Goal: Task Accomplishment & Management: Complete application form

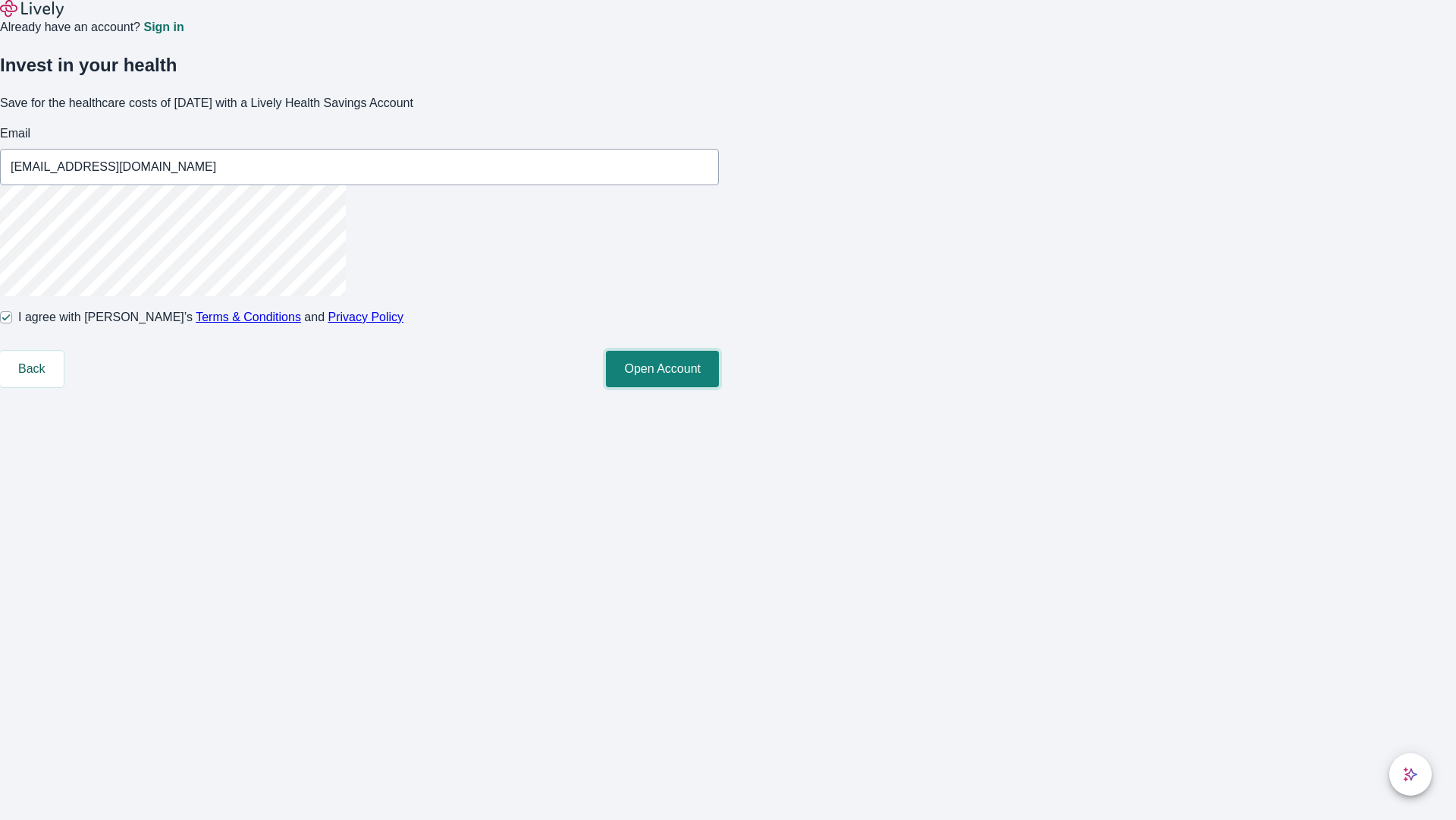
click at [719, 387] on button "Open Account" at bounding box center [662, 369] width 113 height 36
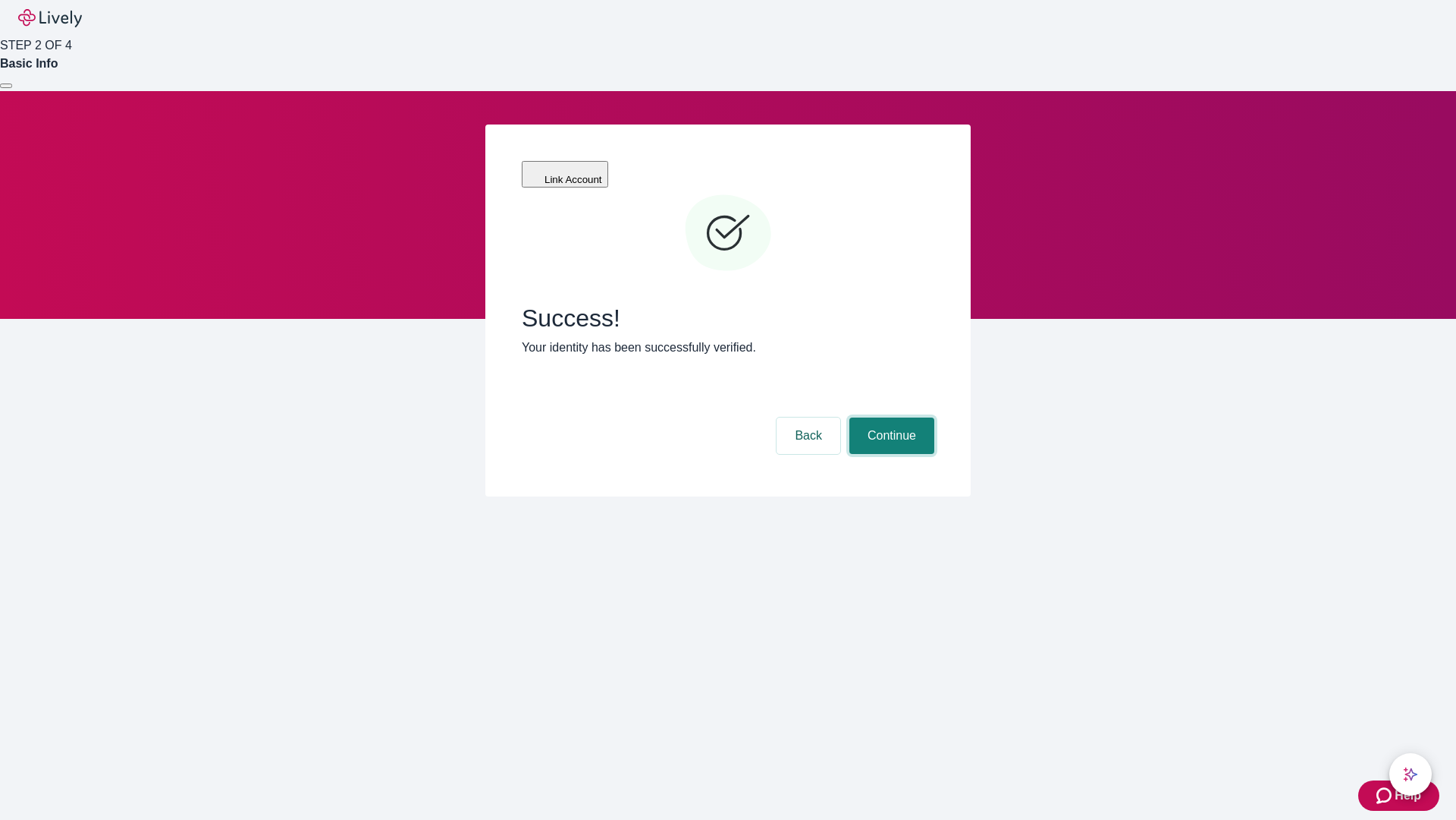
click at [889, 417] on button "Continue" at bounding box center [892, 436] width 85 height 36
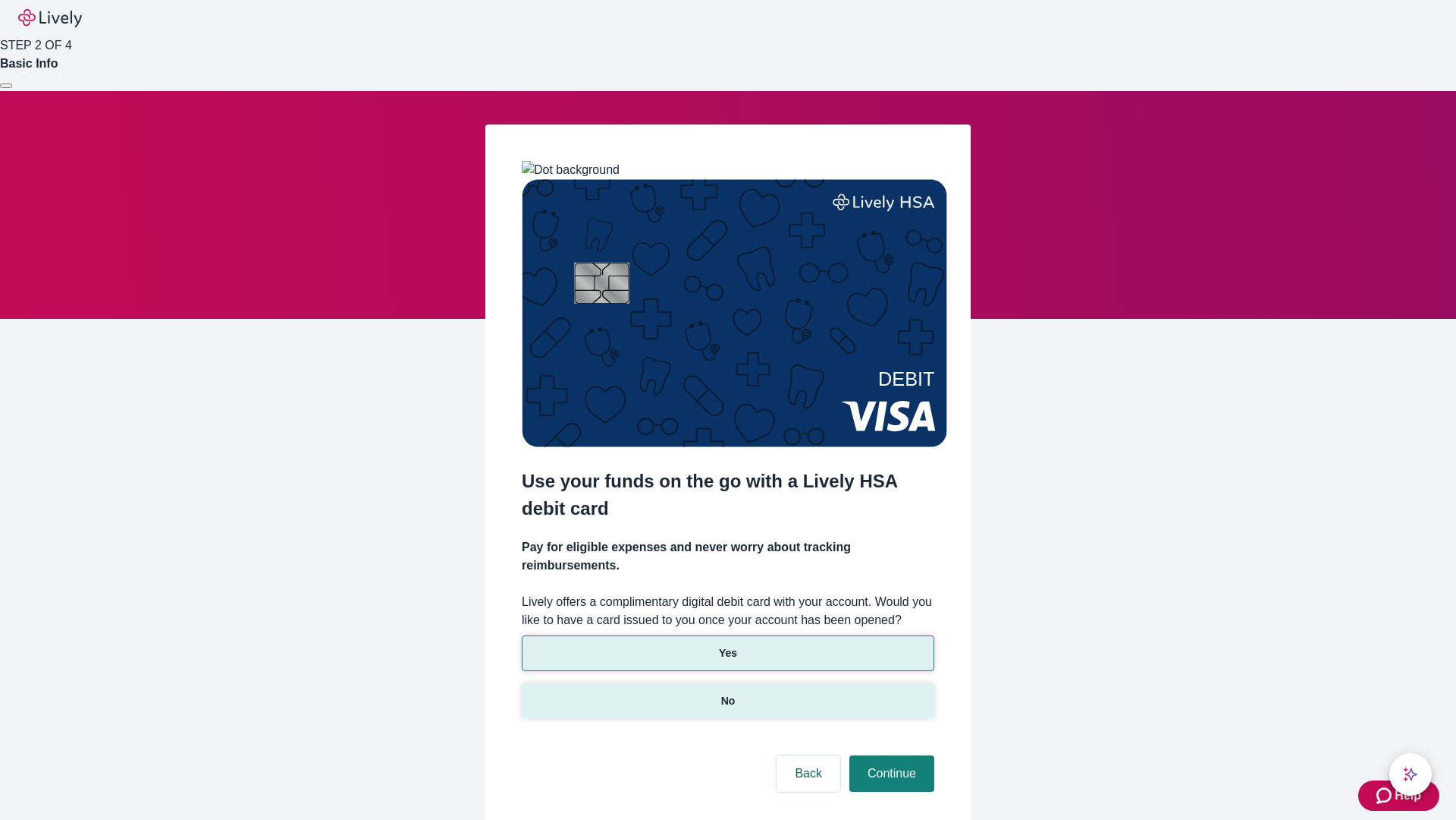
click at [728, 693] on p "No" at bounding box center [728, 700] width 14 height 16
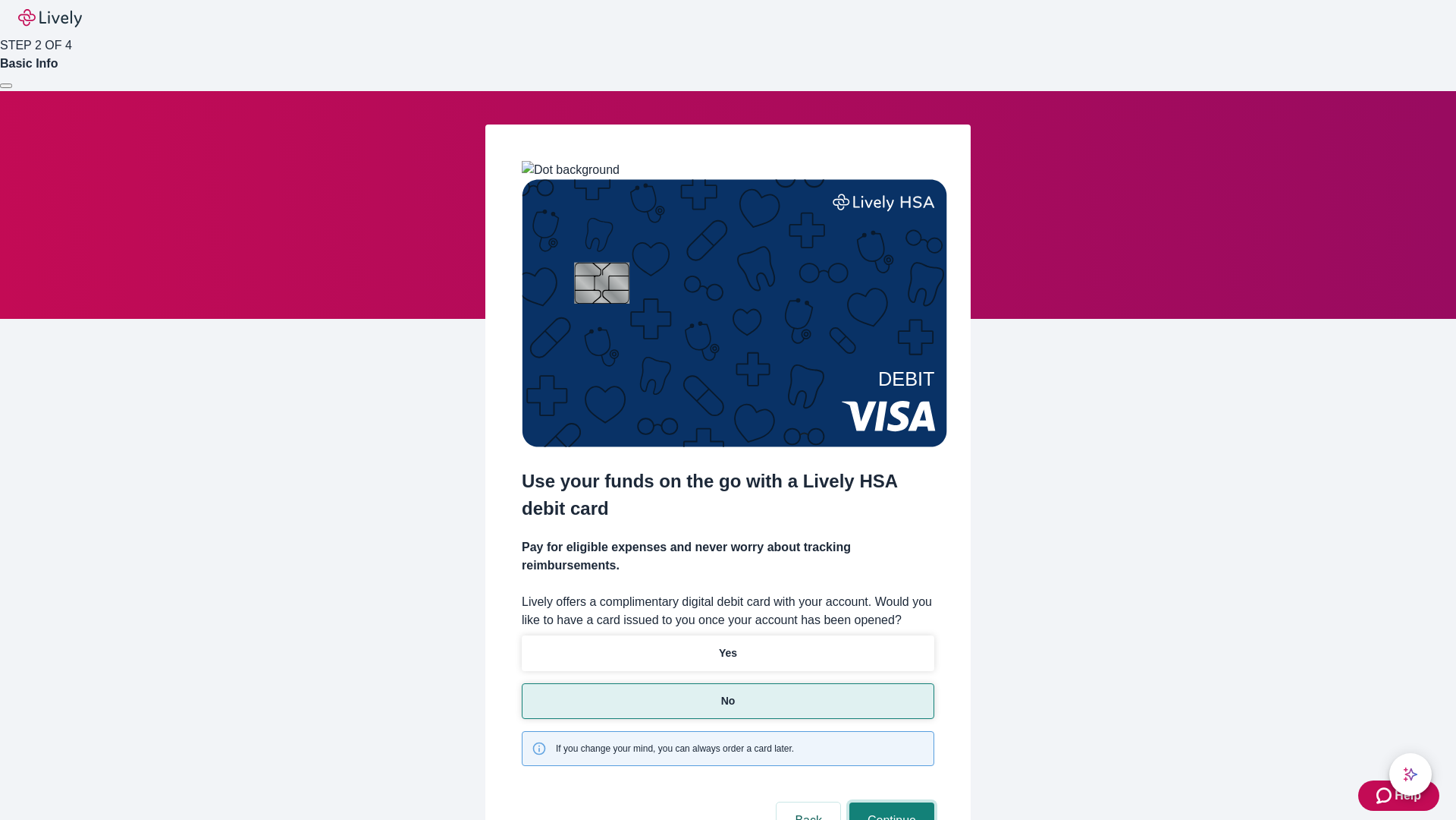
click at [889, 802] on button "Continue" at bounding box center [892, 820] width 85 height 36
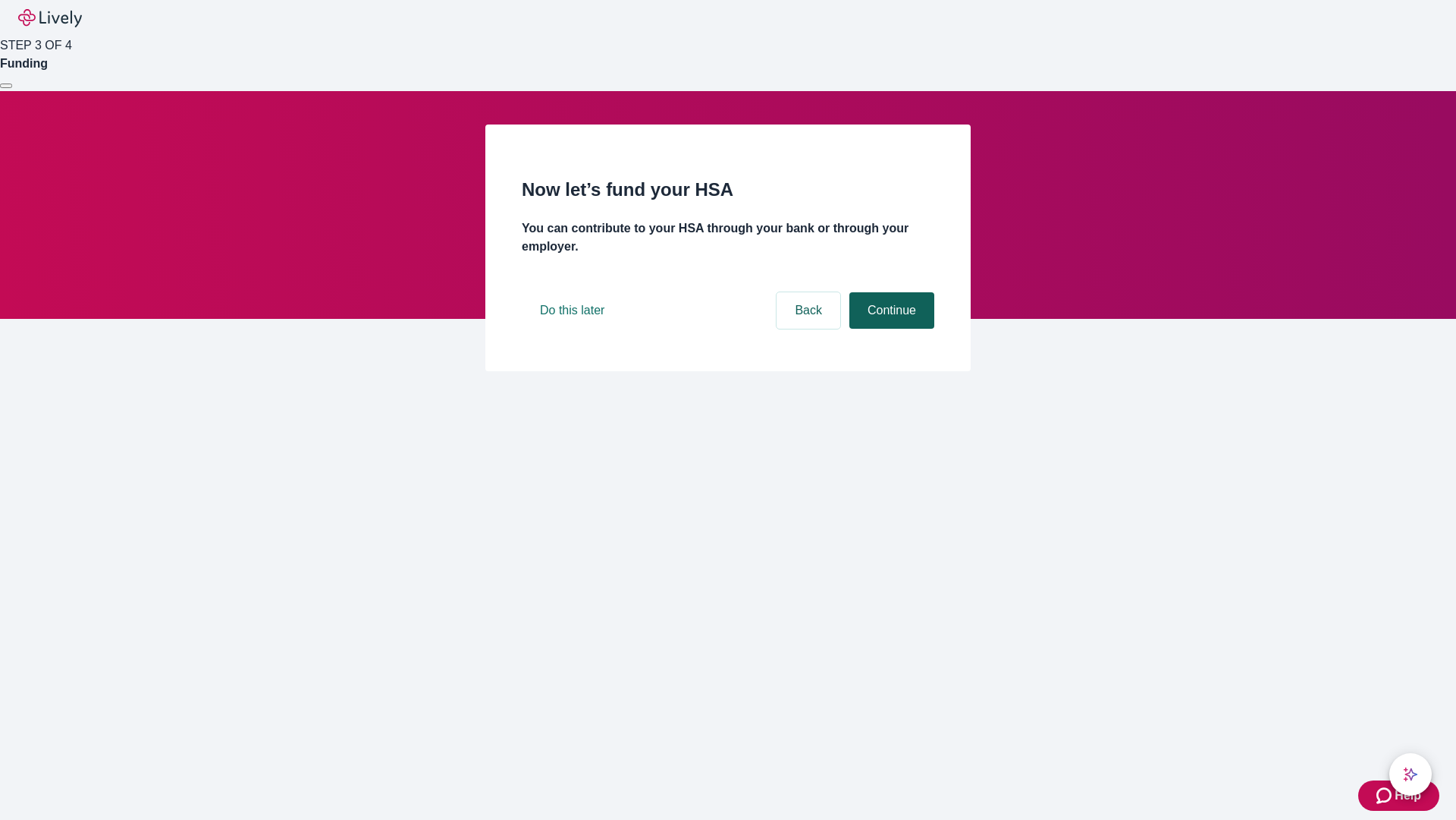
click at [889, 329] on button "Continue" at bounding box center [892, 311] width 85 height 36
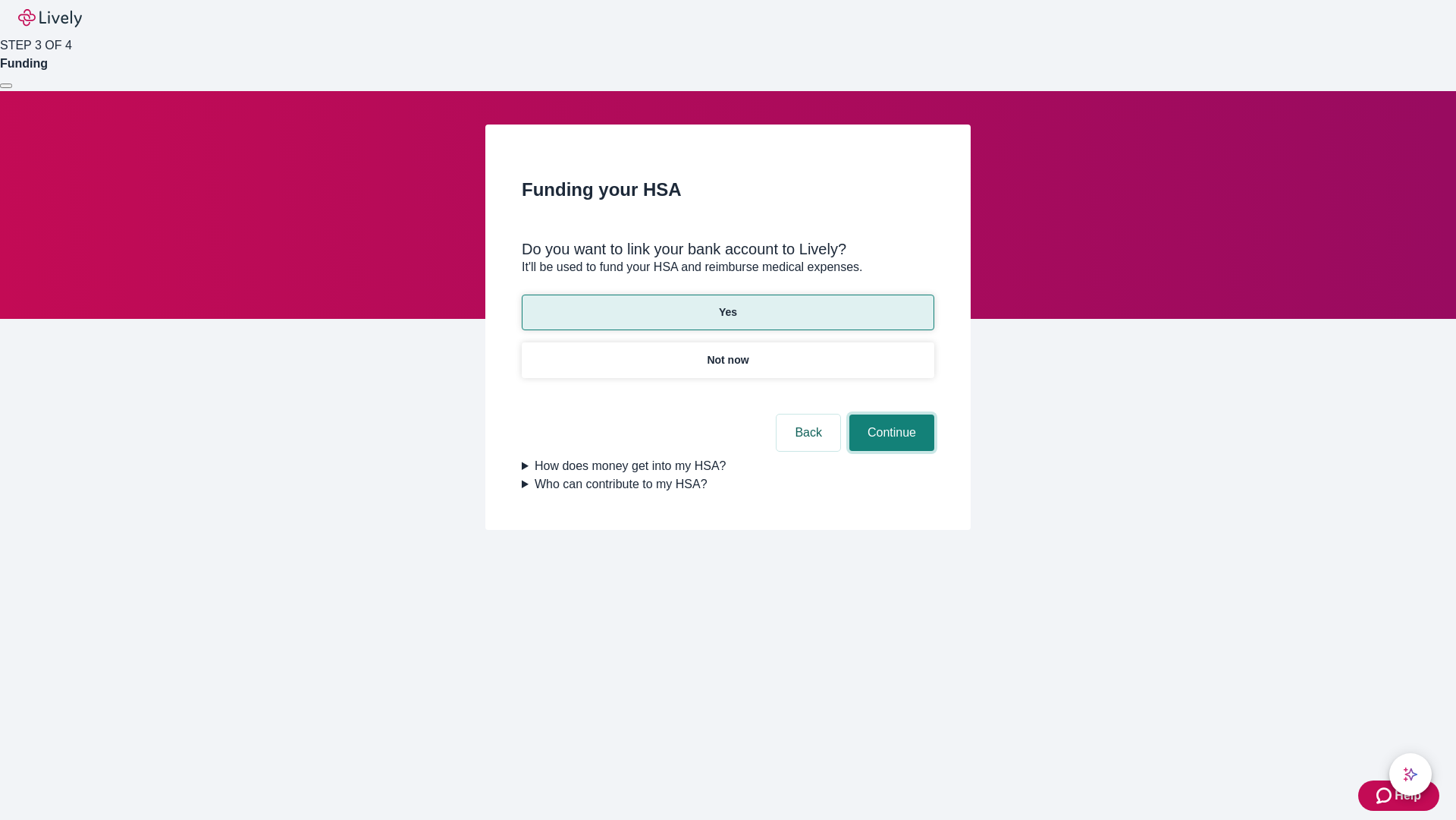
click at [889, 414] on button "Continue" at bounding box center [892, 432] width 85 height 36
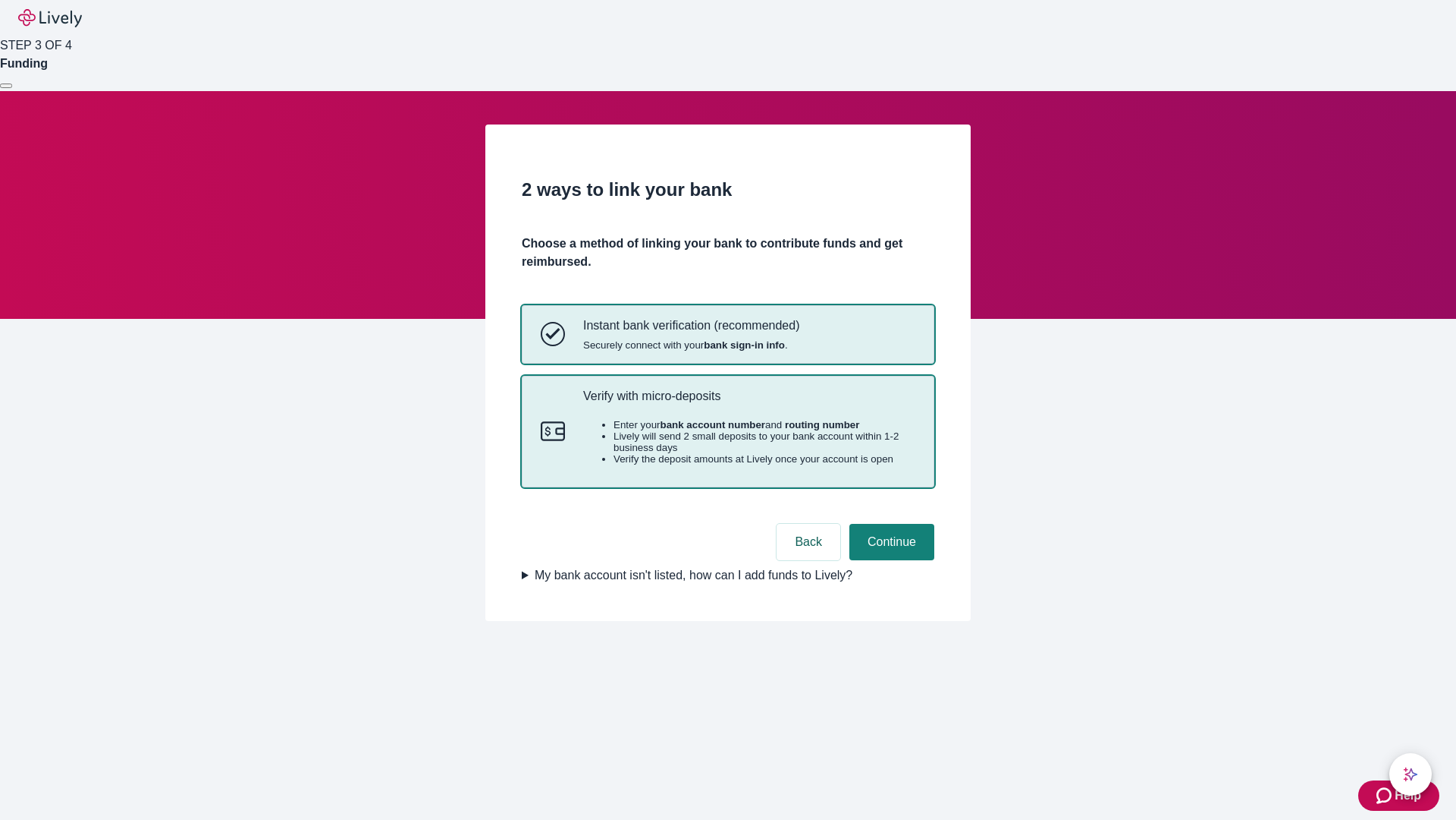
click at [749, 403] on p "Verify with micro-deposits" at bounding box center [749, 395] width 332 height 14
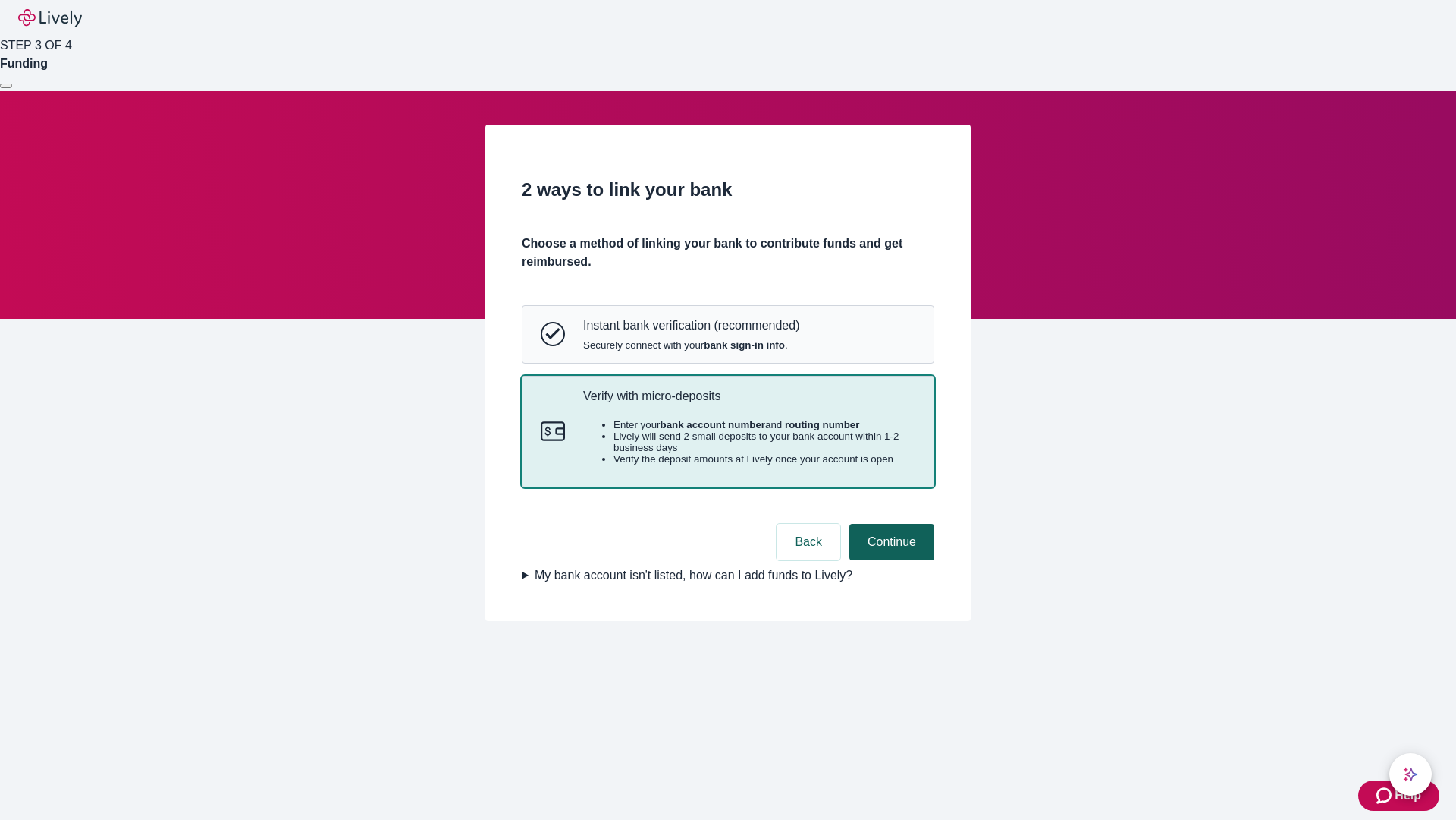
click at [889, 560] on button "Continue" at bounding box center [892, 542] width 85 height 36
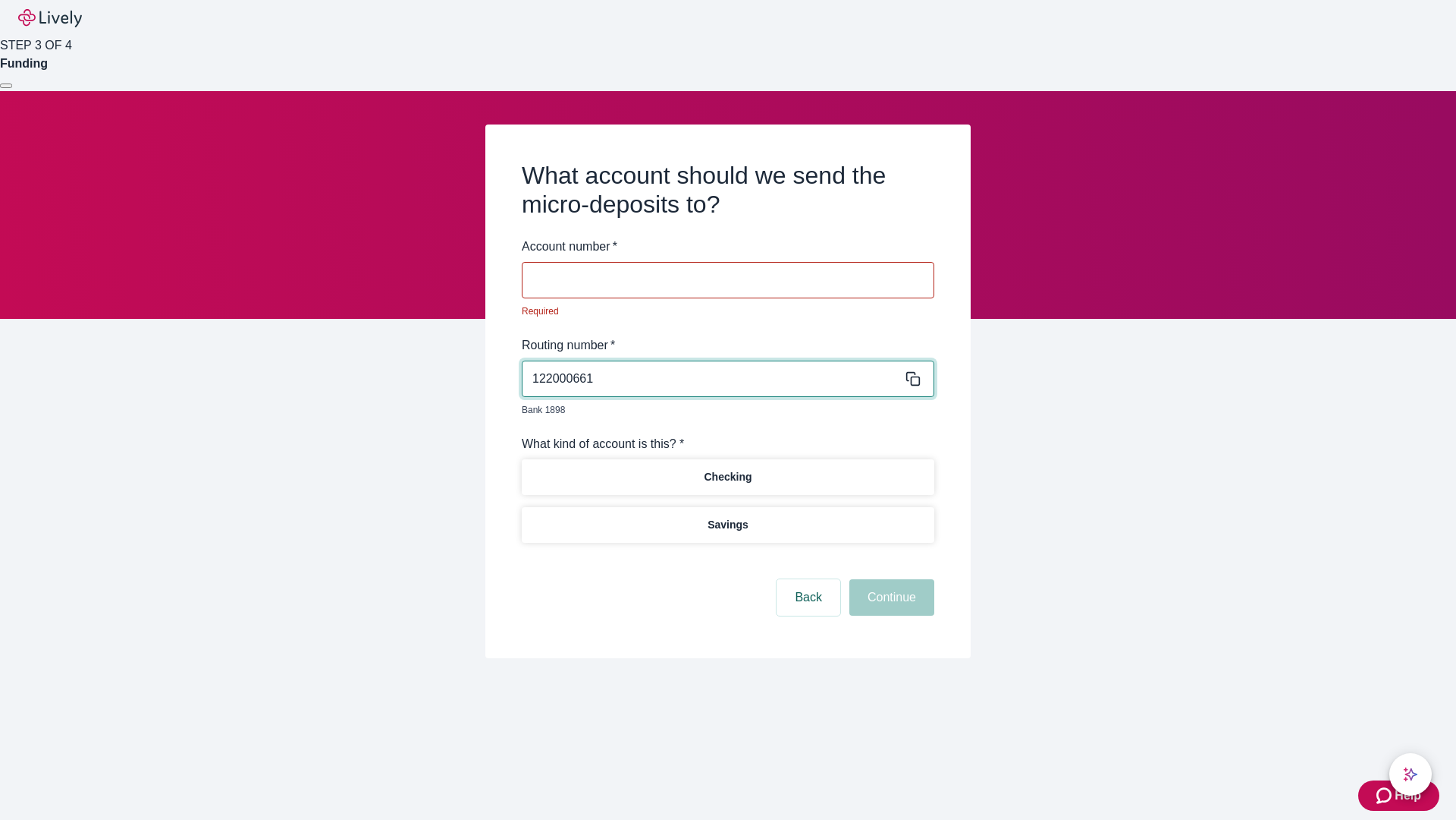
type input "122000661"
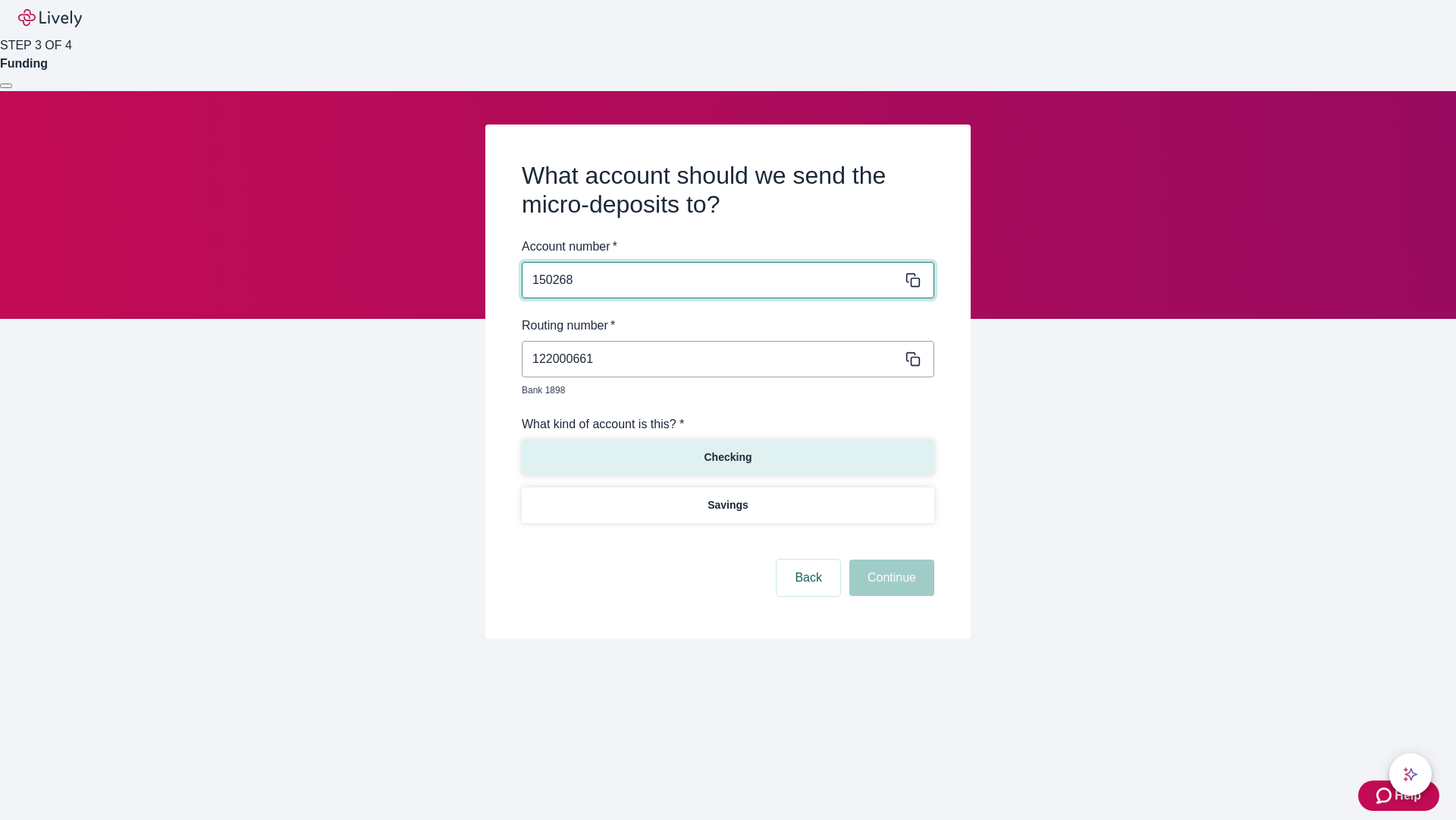
type input "150268"
click at [728, 449] on p "Checking" at bounding box center [728, 457] width 48 height 16
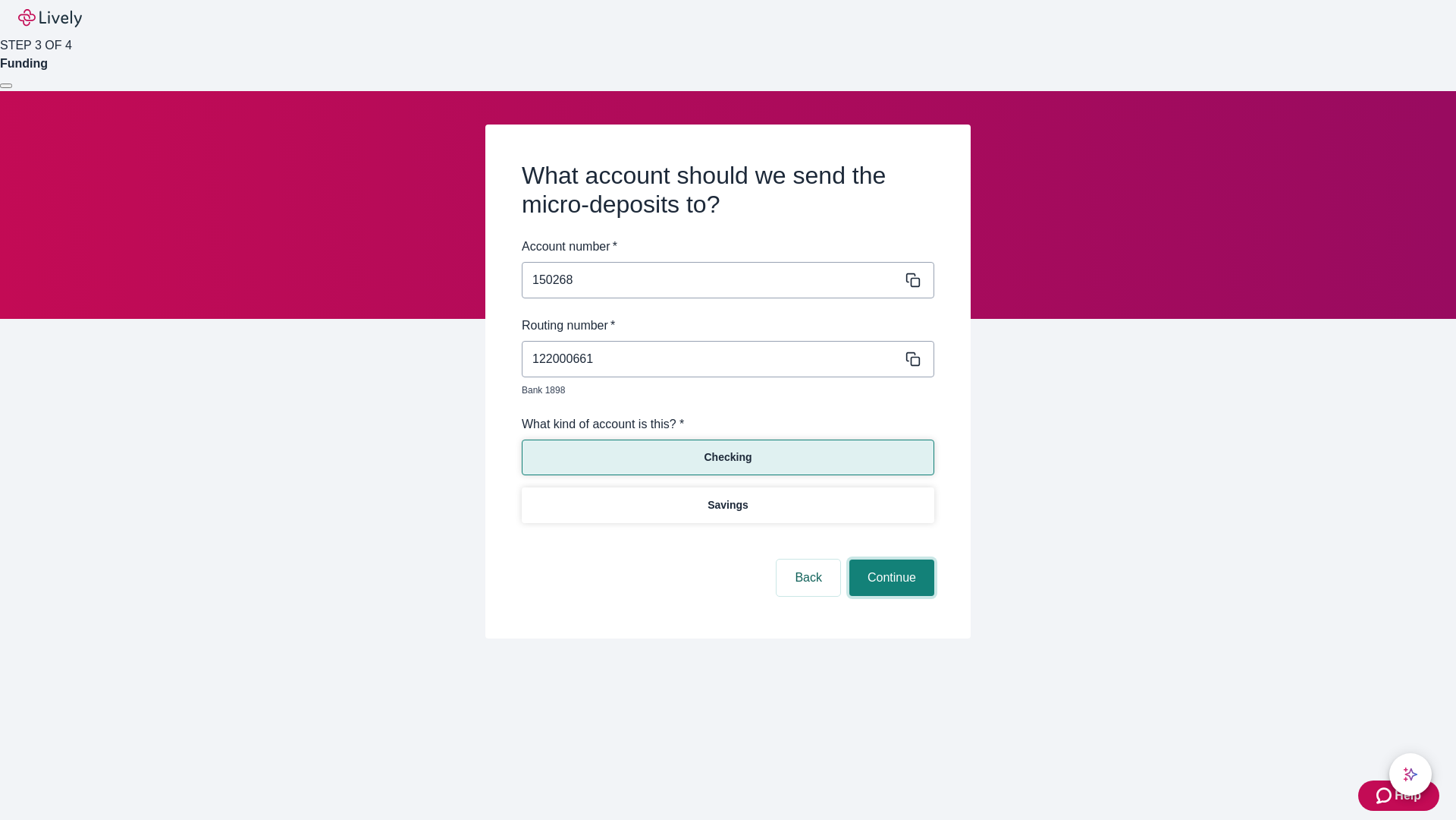
click at [889, 560] on button "Continue" at bounding box center [892, 577] width 85 height 36
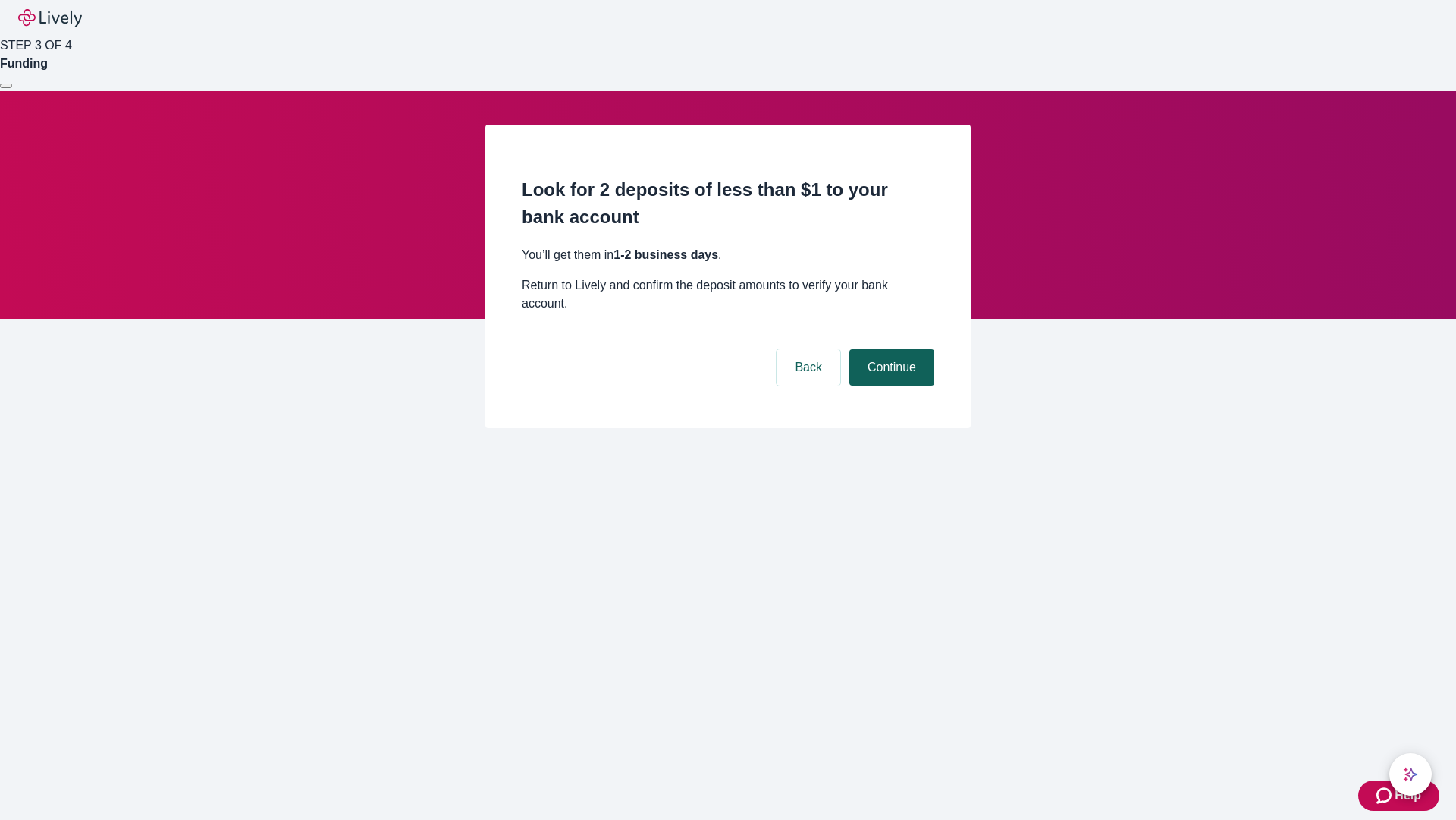
click at [889, 349] on button "Continue" at bounding box center [892, 367] width 85 height 36
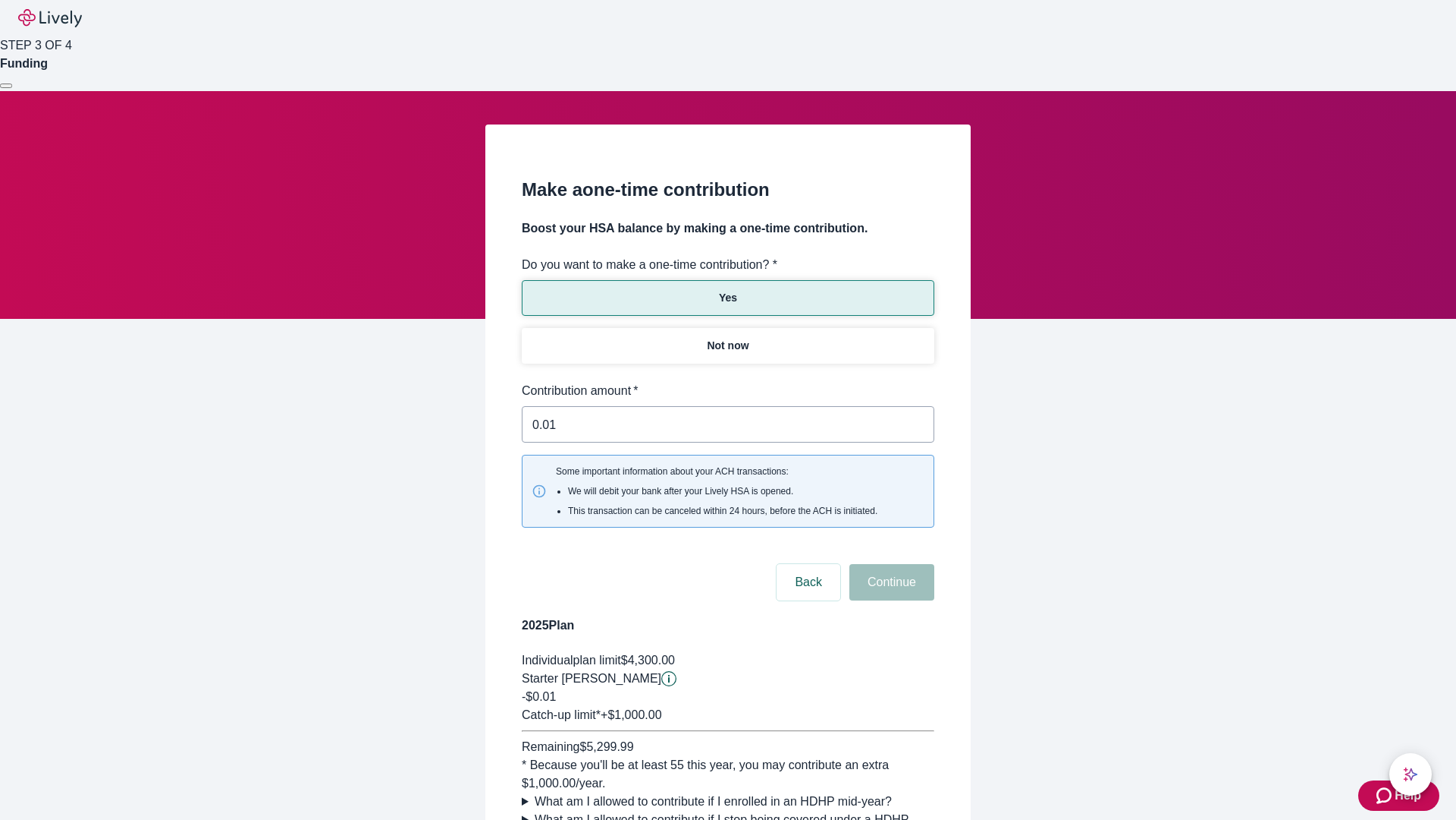
type input "0.01"
click at [889, 564] on button "Continue" at bounding box center [892, 582] width 85 height 36
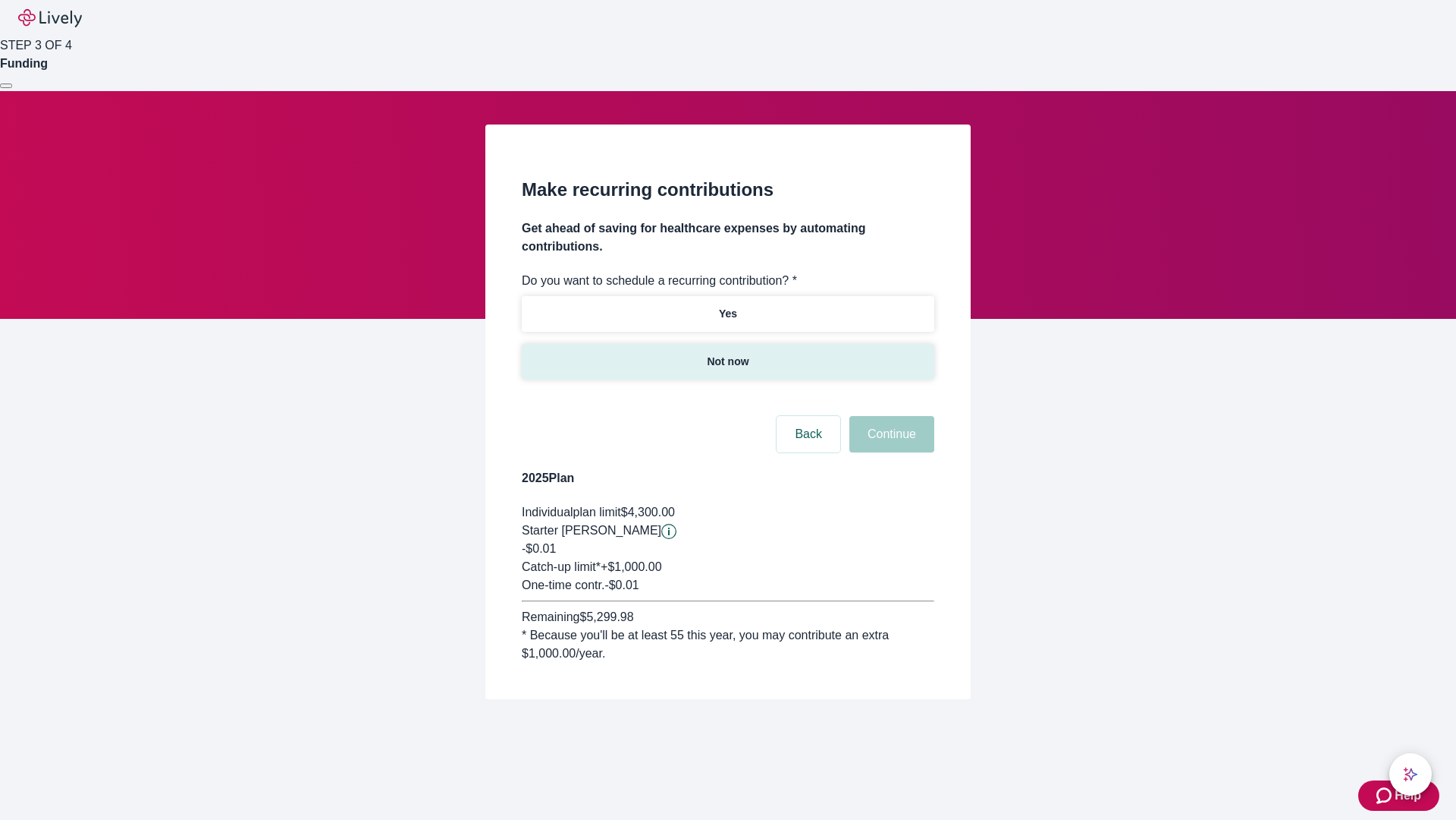
click at [728, 354] on p "Not now" at bounding box center [728, 362] width 42 height 16
click at [889, 416] on button "Continue" at bounding box center [892, 434] width 85 height 36
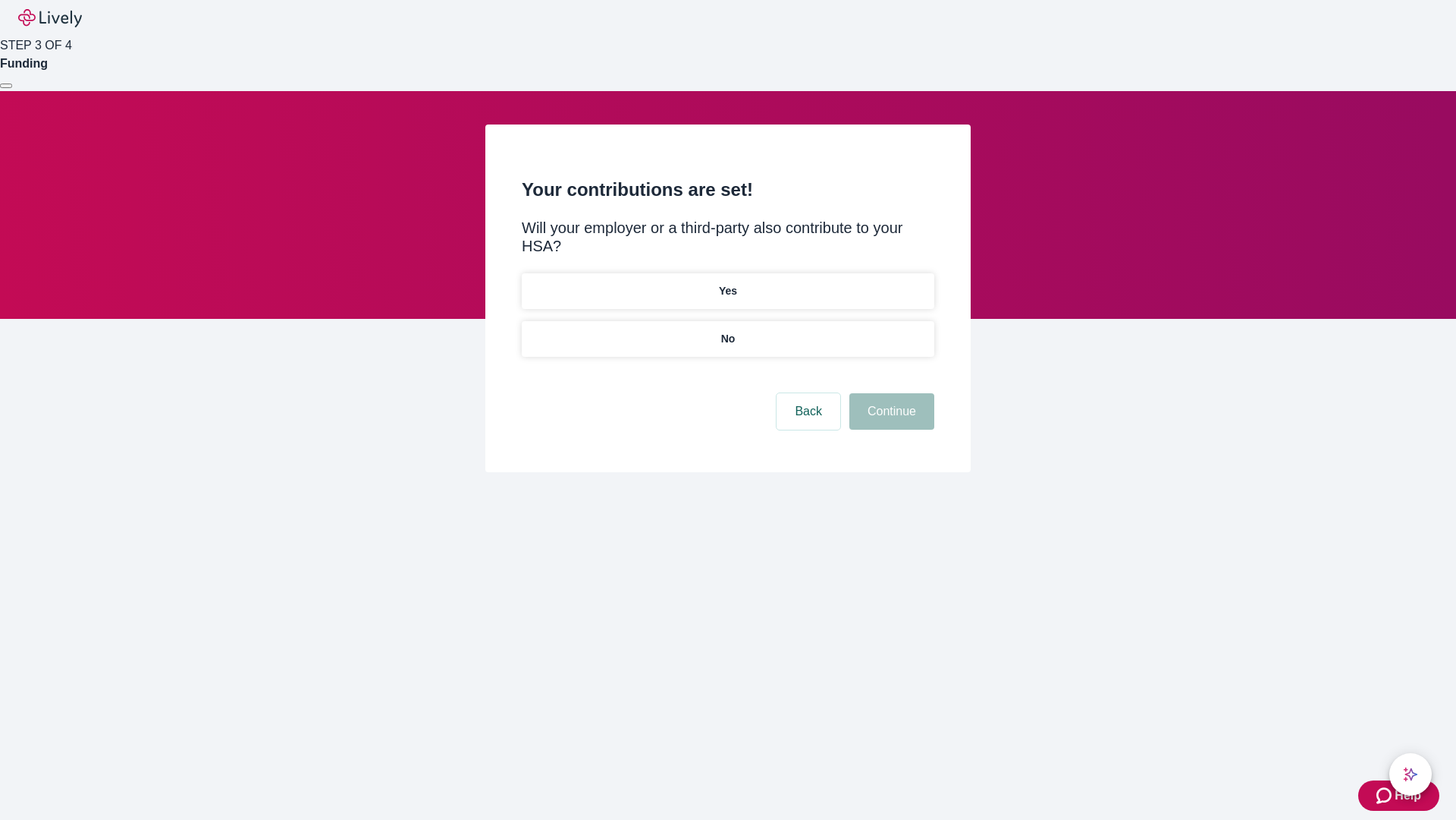
click at [728, 331] on p "No" at bounding box center [728, 339] width 14 height 16
click at [889, 393] on button "Continue" at bounding box center [892, 411] width 85 height 36
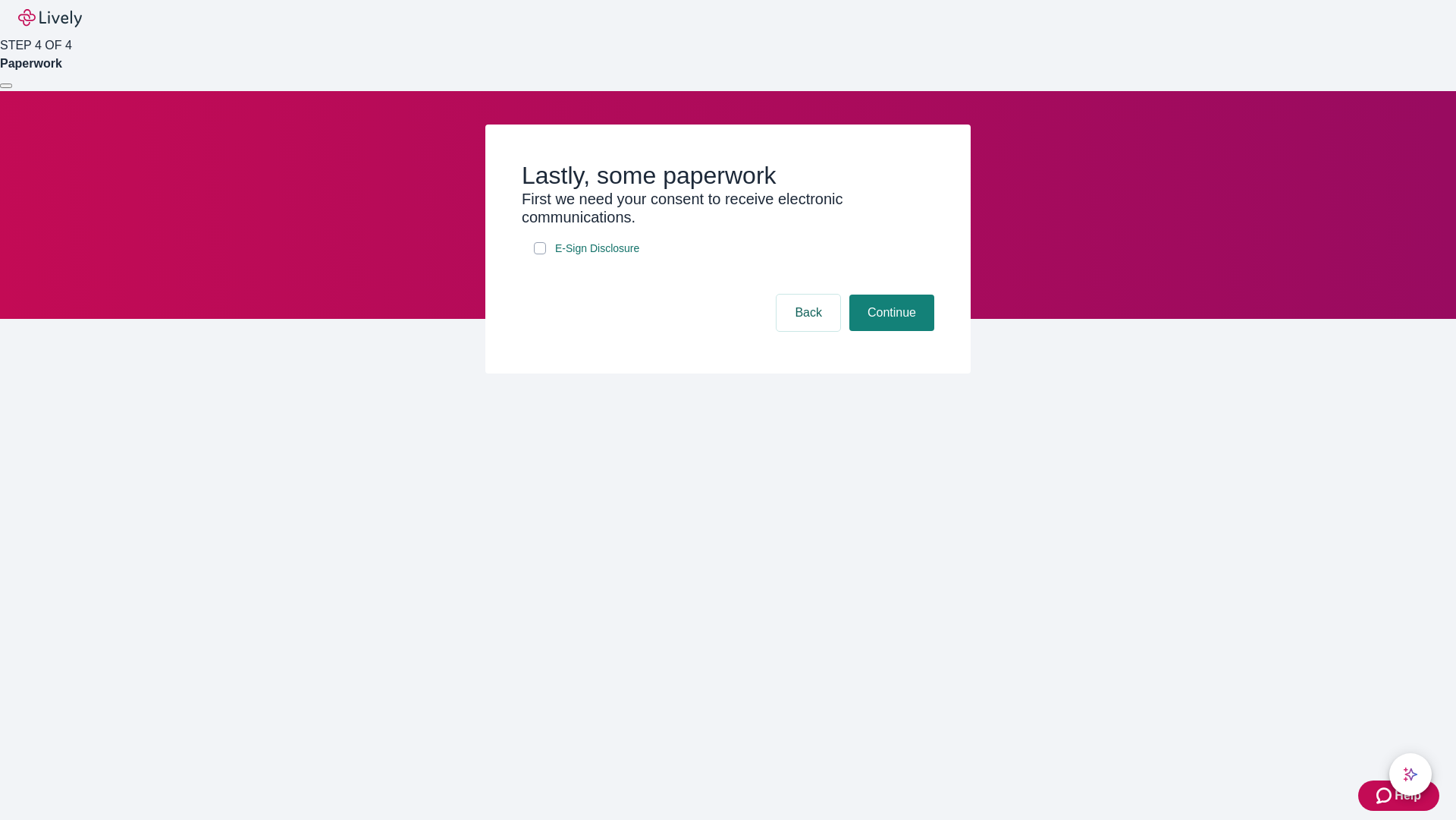
click at [540, 254] on input "E-Sign Disclosure" at bounding box center [540, 248] width 12 height 12
checkbox input "true"
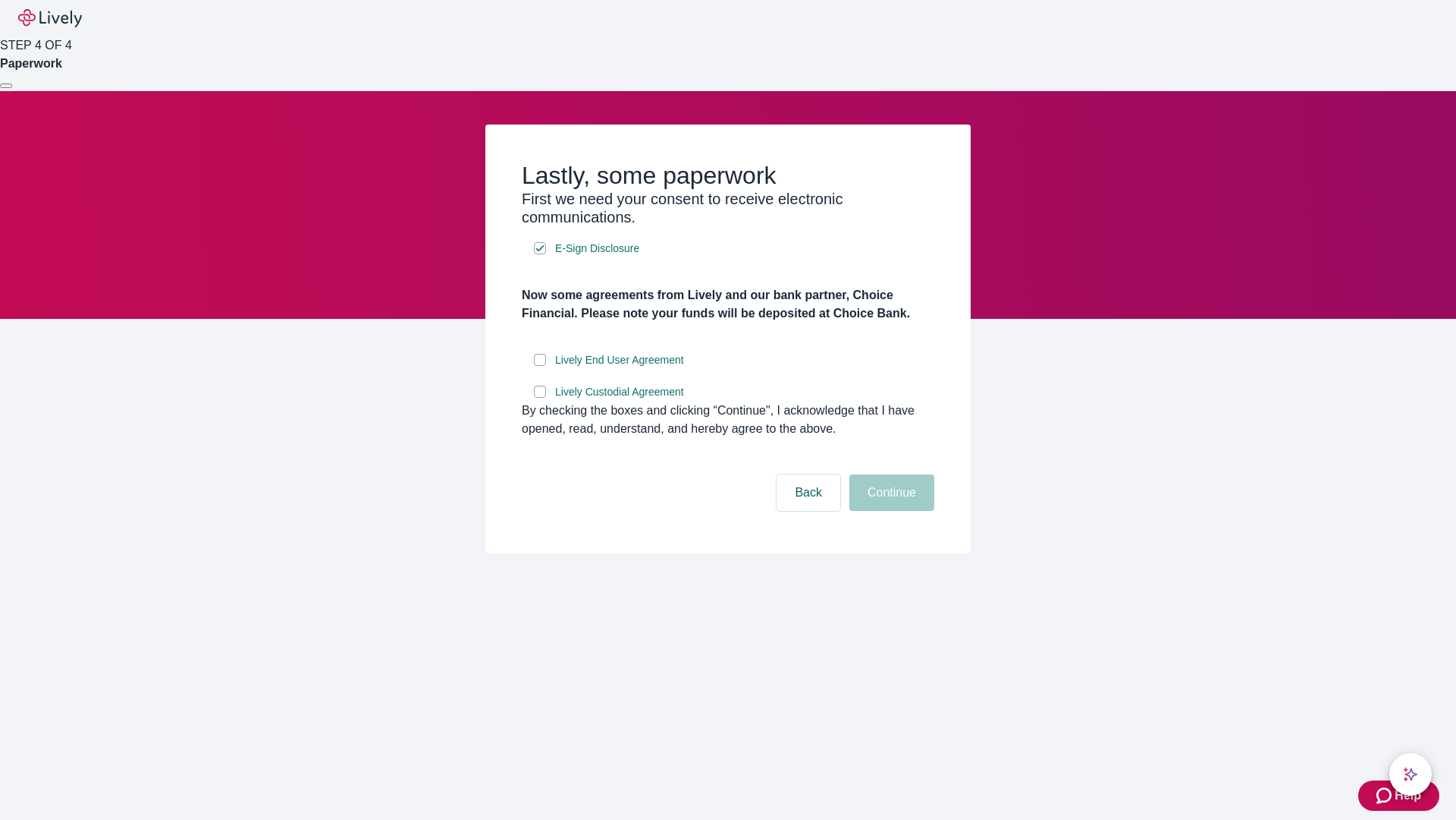
click at [540, 366] on input "Lively End User Agreement" at bounding box center [540, 359] width 12 height 12
checkbox input "true"
click at [540, 398] on input "Lively Custodial Agreement" at bounding box center [540, 391] width 12 height 12
checkbox input "true"
click at [889, 511] on button "Continue" at bounding box center [892, 492] width 85 height 36
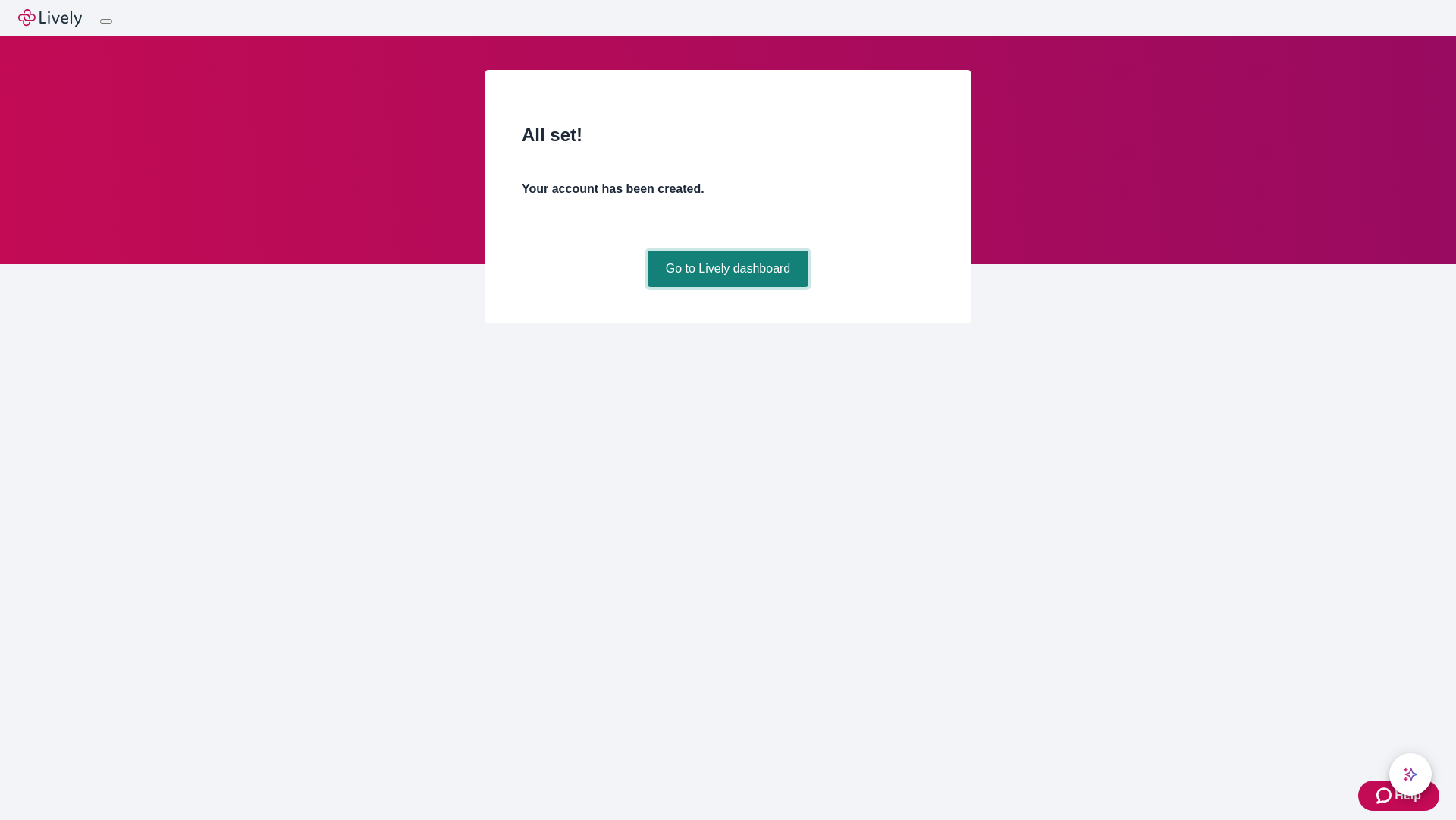
click at [728, 287] on link "Go to Lively dashboard" at bounding box center [728, 269] width 162 height 36
